Goal: Task Accomplishment & Management: Use online tool/utility

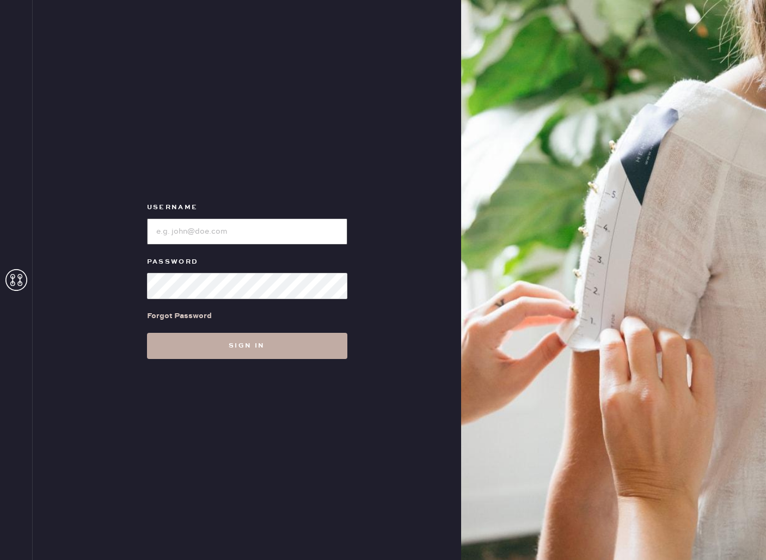
type input "reformationbethesdarow"
click at [237, 356] on button "Sign in" at bounding box center [247, 346] width 200 height 26
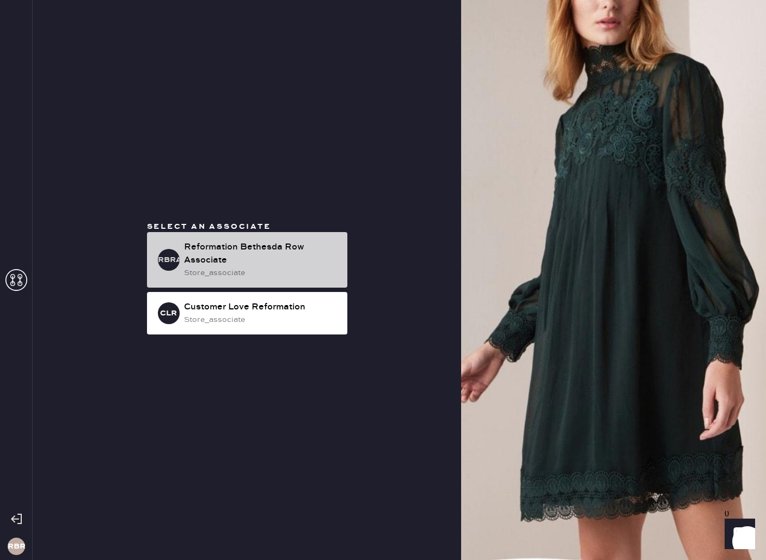
click at [234, 270] on div "store_associate" at bounding box center [261, 273] width 155 height 12
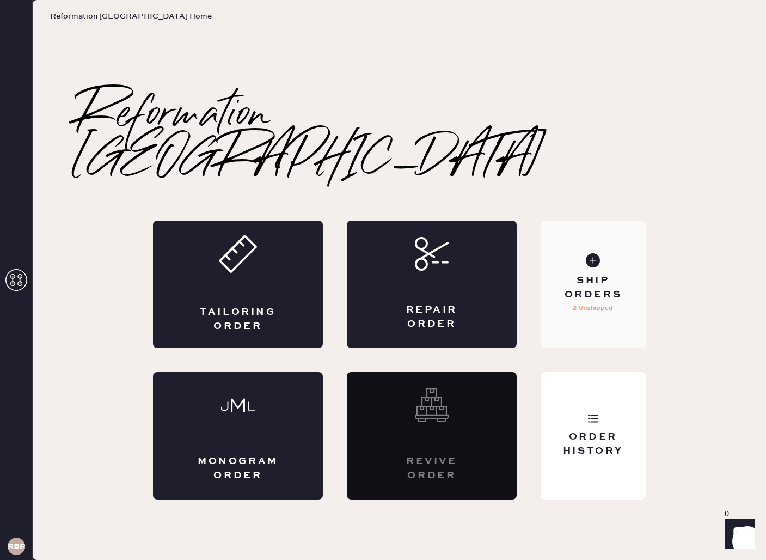
click at [585, 274] on div "Ship Orders" at bounding box center [593, 287] width 88 height 27
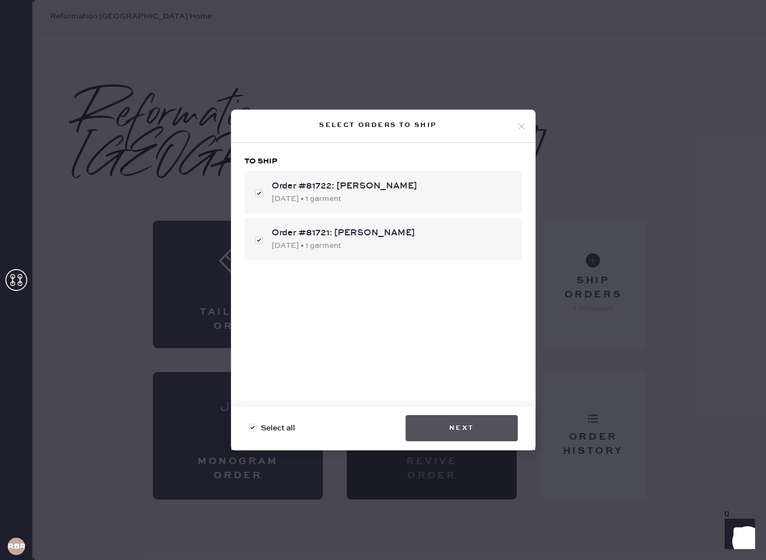
click at [445, 426] on button "Next" at bounding box center [462, 428] width 112 height 26
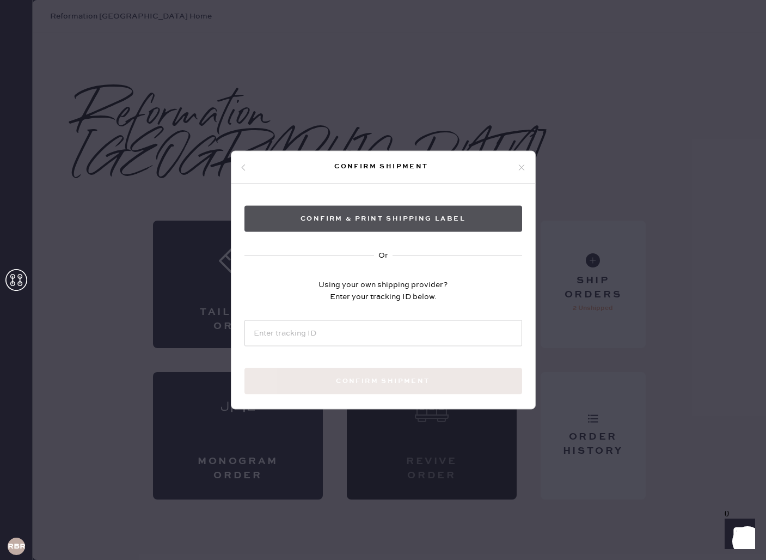
click at [355, 213] on button "Confirm & Print shipping label" at bounding box center [383, 219] width 278 height 26
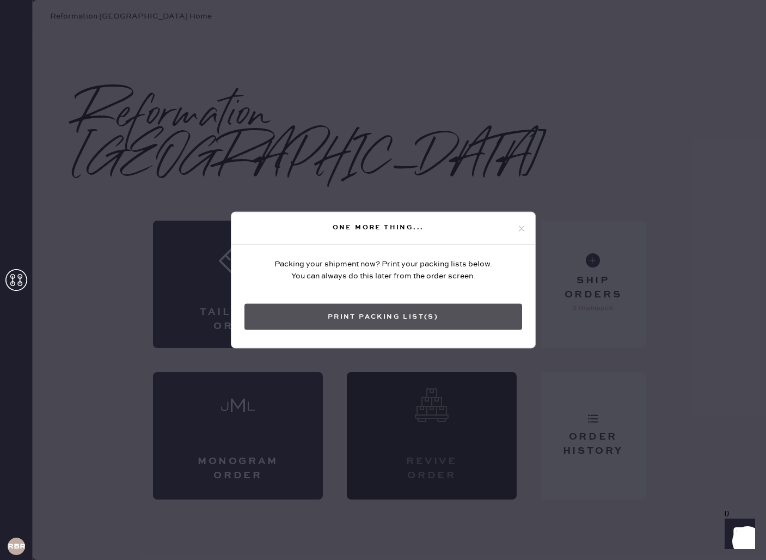
click at [376, 325] on button "Print Packing List(s)" at bounding box center [383, 317] width 278 height 26
